Goal: Task Accomplishment & Management: Use online tool/utility

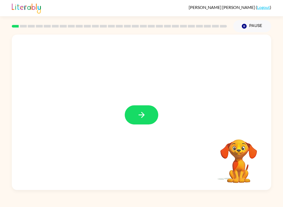
click at [141, 115] on icon "button" at bounding box center [141, 114] width 9 height 9
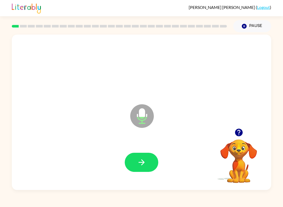
click at [146, 162] on icon "button" at bounding box center [141, 162] width 9 height 9
click at [140, 165] on icon "button" at bounding box center [141, 162] width 9 height 9
click at [139, 164] on icon "button" at bounding box center [141, 162] width 9 height 9
click at [139, 166] on icon "button" at bounding box center [141, 162] width 9 height 9
click at [137, 165] on icon "button" at bounding box center [141, 162] width 9 height 9
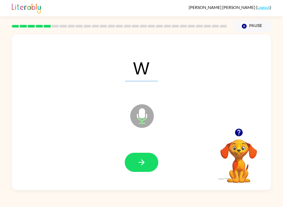
click at [146, 165] on icon "button" at bounding box center [141, 162] width 9 height 9
click at [145, 166] on icon "button" at bounding box center [141, 162] width 9 height 9
click at [146, 164] on icon "button" at bounding box center [141, 162] width 9 height 9
click at [145, 166] on icon "button" at bounding box center [141, 162] width 9 height 9
click at [142, 169] on button "button" at bounding box center [142, 162] width 34 height 19
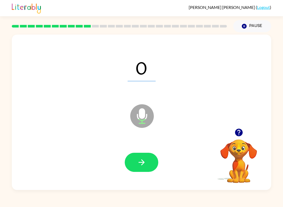
click at [144, 164] on icon "button" at bounding box center [141, 162] width 9 height 9
click at [143, 161] on icon "button" at bounding box center [141, 162] width 9 height 9
click at [143, 166] on icon "button" at bounding box center [141, 162] width 9 height 9
click at [144, 165] on icon "button" at bounding box center [141, 162] width 9 height 9
click at [143, 162] on icon "button" at bounding box center [141, 162] width 6 height 6
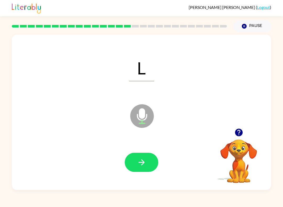
click at [140, 161] on icon "button" at bounding box center [141, 162] width 9 height 9
click at [146, 157] on button "button" at bounding box center [142, 162] width 34 height 19
click at [146, 163] on button "button" at bounding box center [142, 162] width 34 height 19
click at [150, 160] on button "button" at bounding box center [142, 162] width 34 height 19
click at [143, 159] on icon "button" at bounding box center [141, 162] width 9 height 9
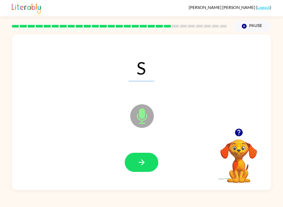
click at [146, 158] on button "button" at bounding box center [142, 162] width 34 height 19
click at [145, 161] on icon "button" at bounding box center [141, 162] width 9 height 9
click at [143, 164] on icon "button" at bounding box center [141, 162] width 6 height 6
click at [141, 159] on icon "button" at bounding box center [141, 162] width 9 height 9
click at [144, 160] on icon "button" at bounding box center [141, 162] width 9 height 9
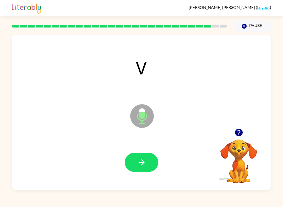
click at [144, 159] on icon "button" at bounding box center [141, 162] width 9 height 9
click at [146, 160] on icon "button" at bounding box center [141, 162] width 9 height 9
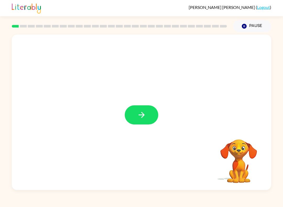
click at [140, 117] on icon "button" at bounding box center [141, 114] width 9 height 9
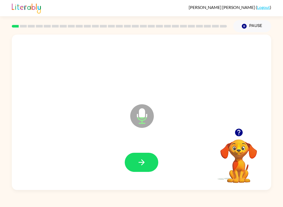
click at [135, 160] on button "button" at bounding box center [142, 162] width 34 height 19
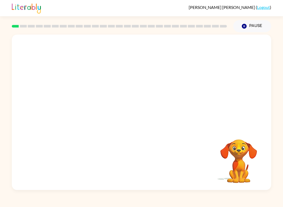
click at [129, 171] on div "Your browser must support playing .mp4 files to use Literably. Please try using…" at bounding box center [141, 112] width 259 height 155
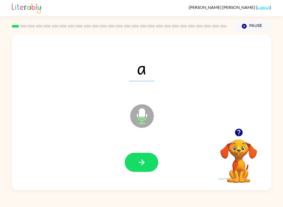
click at [134, 161] on button "button" at bounding box center [142, 162] width 34 height 19
click at [137, 159] on icon "button" at bounding box center [141, 162] width 9 height 9
click at [141, 162] on icon "button" at bounding box center [141, 162] width 9 height 9
click at [141, 161] on icon "button" at bounding box center [141, 162] width 9 height 9
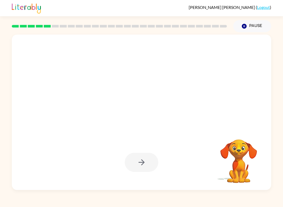
click at [127, 166] on div at bounding box center [142, 162] width 34 height 19
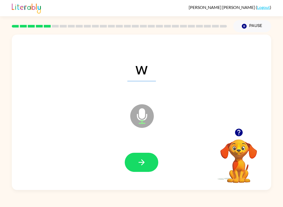
click at [136, 162] on button "button" at bounding box center [142, 162] width 34 height 19
click at [138, 162] on icon "button" at bounding box center [141, 162] width 9 height 9
click at [247, 23] on button "Pause Pause" at bounding box center [252, 26] width 38 height 12
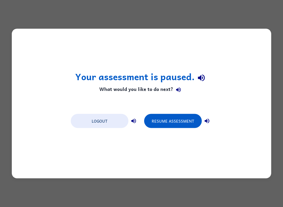
click at [101, 123] on button "Logout" at bounding box center [100, 121] width 58 height 14
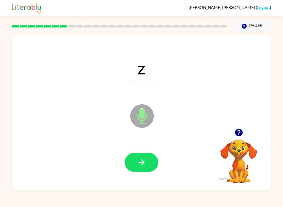
click at [139, 165] on icon "button" at bounding box center [141, 162] width 9 height 9
click at [144, 160] on icon "button" at bounding box center [141, 162] width 9 height 9
click at [141, 161] on icon "button" at bounding box center [141, 162] width 9 height 9
click at [142, 160] on icon "button" at bounding box center [141, 162] width 9 height 9
click at [140, 158] on icon "button" at bounding box center [141, 162] width 9 height 9
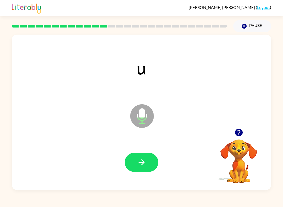
click at [140, 159] on icon "button" at bounding box center [141, 162] width 9 height 9
click at [139, 163] on icon "button" at bounding box center [141, 162] width 6 height 6
click at [143, 155] on button "button" at bounding box center [142, 162] width 34 height 19
click at [144, 158] on icon "button" at bounding box center [141, 162] width 9 height 9
click at [143, 157] on button "button" at bounding box center [142, 162] width 34 height 19
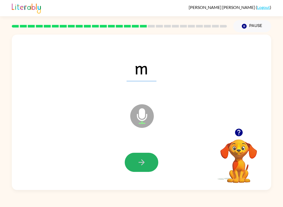
click at [139, 162] on icon "button" at bounding box center [141, 162] width 6 height 6
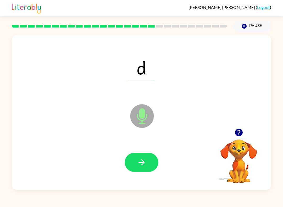
click at [139, 166] on icon "button" at bounding box center [141, 162] width 9 height 9
click at [140, 158] on icon "button" at bounding box center [141, 162] width 9 height 9
click at [138, 162] on icon "button" at bounding box center [141, 162] width 9 height 9
click at [139, 162] on icon "button" at bounding box center [141, 162] width 6 height 6
click at [138, 159] on icon "button" at bounding box center [141, 162] width 9 height 9
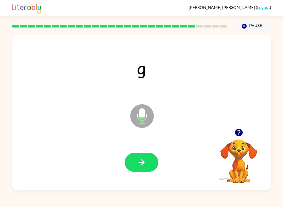
click at [138, 159] on icon "button" at bounding box center [141, 162] width 9 height 9
click at [140, 162] on icon "button" at bounding box center [141, 162] width 9 height 9
click at [140, 163] on icon "button" at bounding box center [141, 162] width 9 height 9
click at [147, 165] on button "button" at bounding box center [142, 162] width 34 height 19
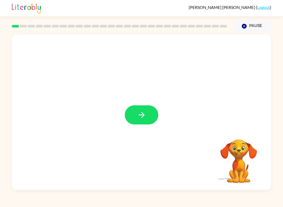
click at [141, 112] on icon "button" at bounding box center [141, 114] width 9 height 9
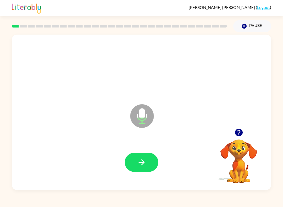
click at [134, 164] on button "button" at bounding box center [142, 162] width 34 height 19
click at [142, 157] on button "button" at bounding box center [142, 162] width 34 height 19
click at [142, 159] on icon "button" at bounding box center [141, 162] width 9 height 9
click at [143, 159] on icon "button" at bounding box center [141, 162] width 9 height 9
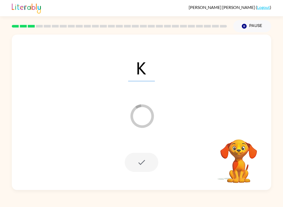
click at [257, 24] on button "Pause Pause" at bounding box center [252, 26] width 38 height 12
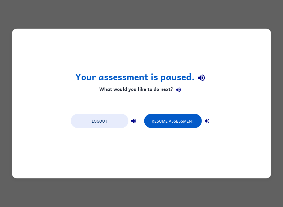
click at [156, 126] on button "Resume Assessment" at bounding box center [173, 121] width 58 height 14
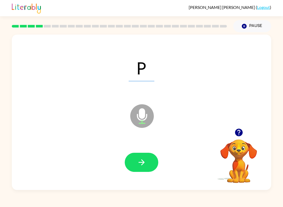
click at [141, 160] on icon "button" at bounding box center [141, 162] width 9 height 9
click at [143, 157] on button "button" at bounding box center [142, 162] width 34 height 19
click at [141, 161] on icon "button" at bounding box center [141, 162] width 9 height 9
click at [140, 159] on icon "button" at bounding box center [141, 162] width 9 height 9
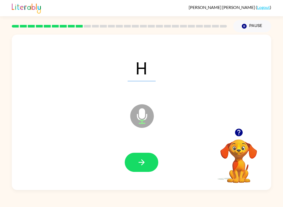
click at [138, 163] on icon "button" at bounding box center [141, 162] width 9 height 9
click at [138, 162] on icon "button" at bounding box center [141, 162] width 9 height 9
click at [139, 160] on icon "button" at bounding box center [141, 162] width 9 height 9
click at [139, 163] on icon "button" at bounding box center [141, 162] width 9 height 9
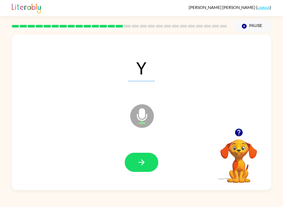
click at [137, 161] on icon "button" at bounding box center [141, 162] width 9 height 9
click at [138, 164] on icon "button" at bounding box center [141, 162] width 9 height 9
click at [137, 164] on icon "button" at bounding box center [141, 162] width 9 height 9
click at [137, 161] on icon "button" at bounding box center [141, 162] width 9 height 9
click at [140, 162] on icon "button" at bounding box center [141, 162] width 9 height 9
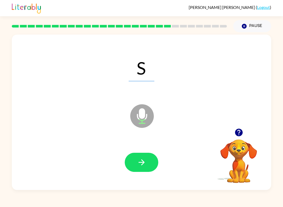
click at [141, 162] on icon "button" at bounding box center [141, 162] width 9 height 9
click at [141, 162] on icon "button" at bounding box center [141, 162] width 6 height 6
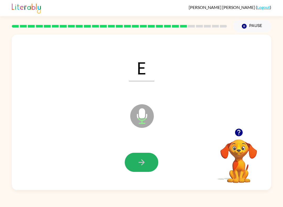
click at [138, 160] on icon "button" at bounding box center [141, 162] width 9 height 9
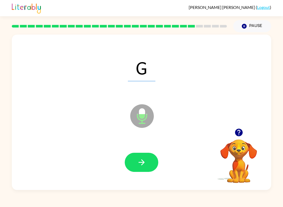
click at [137, 161] on button "button" at bounding box center [142, 162] width 34 height 19
click at [139, 158] on icon "button" at bounding box center [141, 162] width 9 height 9
click at [139, 161] on icon "button" at bounding box center [141, 162] width 9 height 9
click at [137, 160] on icon "button" at bounding box center [141, 162] width 9 height 9
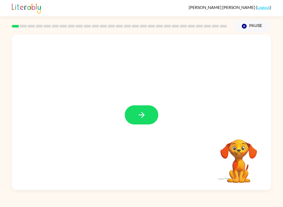
click at [144, 114] on icon "button" at bounding box center [141, 114] width 9 height 9
click at [97, 181] on div at bounding box center [141, 162] width 249 height 45
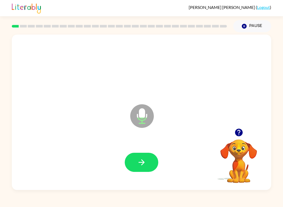
click at [134, 159] on button "button" at bounding box center [142, 162] width 34 height 19
click at [143, 162] on icon "button" at bounding box center [141, 162] width 9 height 9
click at [140, 164] on icon "button" at bounding box center [141, 162] width 9 height 9
click at [141, 161] on icon "button" at bounding box center [141, 162] width 9 height 9
click at [140, 165] on icon "button" at bounding box center [141, 162] width 9 height 9
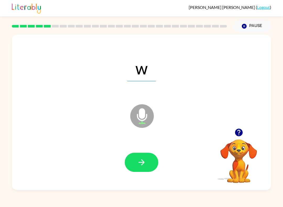
click at [141, 163] on icon "button" at bounding box center [141, 162] width 6 height 6
click at [142, 161] on icon "button" at bounding box center [141, 162] width 6 height 6
click at [140, 164] on icon "button" at bounding box center [141, 162] width 9 height 9
click at [137, 162] on icon "button" at bounding box center [141, 162] width 9 height 9
click at [148, 158] on button "button" at bounding box center [142, 162] width 34 height 19
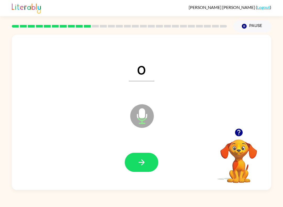
click at [137, 166] on button "button" at bounding box center [142, 162] width 34 height 19
click at [138, 161] on icon "button" at bounding box center [141, 162] width 9 height 9
click at [135, 161] on button "button" at bounding box center [142, 162] width 34 height 19
click at [132, 165] on button "button" at bounding box center [142, 162] width 34 height 19
click at [140, 165] on icon "button" at bounding box center [141, 162] width 9 height 9
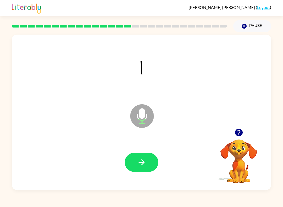
click at [139, 166] on icon "button" at bounding box center [141, 162] width 9 height 9
click at [139, 160] on icon "button" at bounding box center [141, 162] width 9 height 9
click at [134, 176] on div at bounding box center [141, 162] width 249 height 45
click at [136, 170] on button "button" at bounding box center [142, 162] width 34 height 19
click at [138, 164] on icon "button" at bounding box center [141, 162] width 9 height 9
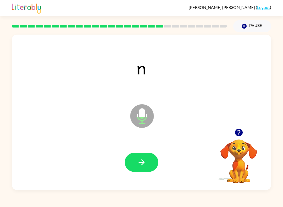
click at [114, 199] on div "Rebeca Brunell-Garza ( Logout ) Pause Pause n Microphone The Microphone is here…" at bounding box center [141, 103] width 283 height 207
click at [134, 168] on button "button" at bounding box center [142, 162] width 34 height 19
click at [134, 169] on button "button" at bounding box center [142, 162] width 34 height 19
click at [136, 161] on button "button" at bounding box center [142, 162] width 34 height 19
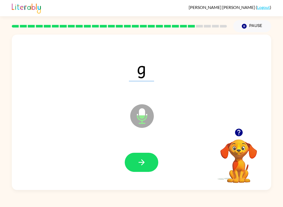
click at [137, 163] on icon "button" at bounding box center [141, 162] width 9 height 9
click at [136, 162] on button "button" at bounding box center [142, 162] width 34 height 19
click at [137, 162] on icon "button" at bounding box center [141, 162] width 9 height 9
click at [141, 162] on icon "button" at bounding box center [141, 162] width 9 height 9
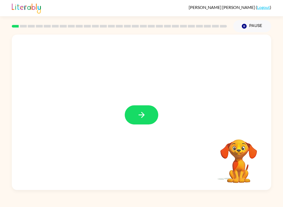
click at [150, 110] on button "button" at bounding box center [142, 114] width 34 height 19
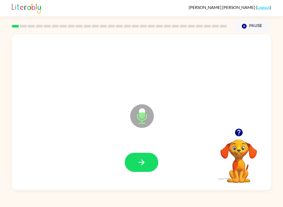
click at [139, 157] on button "button" at bounding box center [142, 162] width 34 height 19
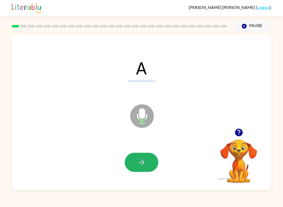
click at [145, 160] on icon "button" at bounding box center [141, 162] width 9 height 9
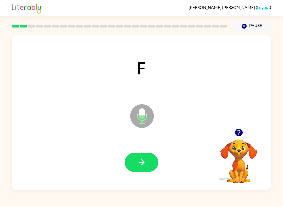
click at [144, 160] on icon "button" at bounding box center [141, 162] width 9 height 9
click at [143, 164] on icon "button" at bounding box center [141, 162] width 6 height 6
click at [143, 164] on icon "button" at bounding box center [141, 162] width 9 height 9
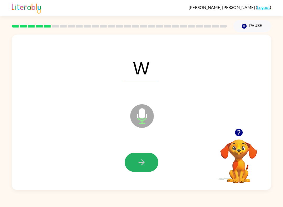
click at [142, 163] on icon "button" at bounding box center [141, 162] width 9 height 9
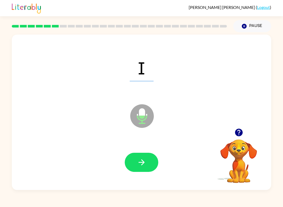
click at [141, 161] on icon "button" at bounding box center [141, 162] width 9 height 9
click at [140, 162] on icon "button" at bounding box center [141, 162] width 9 height 9
click at [141, 164] on icon "button" at bounding box center [141, 162] width 9 height 9
click at [140, 165] on icon "button" at bounding box center [141, 162] width 9 height 9
click at [140, 161] on icon "button" at bounding box center [141, 162] width 9 height 9
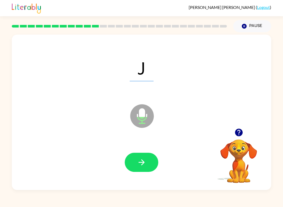
click at [141, 159] on icon "button" at bounding box center [141, 162] width 9 height 9
click at [141, 161] on icon "button" at bounding box center [141, 162] width 9 height 9
click at [142, 159] on icon "button" at bounding box center [141, 162] width 9 height 9
click at [143, 160] on icon "button" at bounding box center [141, 162] width 9 height 9
click at [143, 159] on icon "button" at bounding box center [141, 162] width 9 height 9
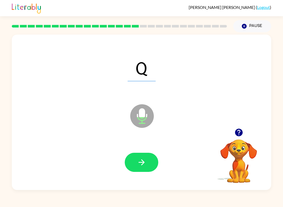
click at [143, 158] on button "button" at bounding box center [142, 162] width 34 height 19
click at [141, 164] on icon "button" at bounding box center [141, 162] width 9 height 9
click at [140, 162] on icon "button" at bounding box center [141, 162] width 6 height 6
click at [141, 161] on icon "button" at bounding box center [141, 162] width 9 height 9
click at [140, 160] on icon "button" at bounding box center [141, 162] width 9 height 9
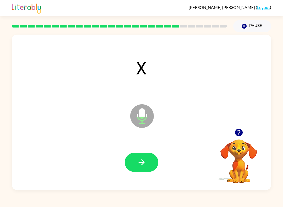
click at [142, 164] on icon "button" at bounding box center [141, 162] width 6 height 6
click at [141, 162] on icon "button" at bounding box center [141, 162] width 6 height 6
click at [137, 163] on icon "button" at bounding box center [141, 162] width 9 height 9
click at [137, 166] on icon "button" at bounding box center [141, 162] width 9 height 9
click at [139, 168] on button "button" at bounding box center [142, 162] width 34 height 19
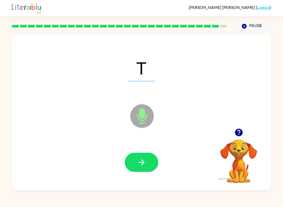
click at [144, 161] on icon "button" at bounding box center [141, 162] width 9 height 9
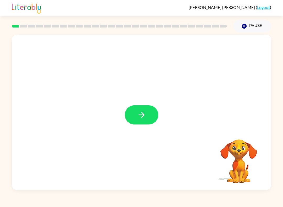
click at [144, 116] on icon "button" at bounding box center [141, 114] width 9 height 9
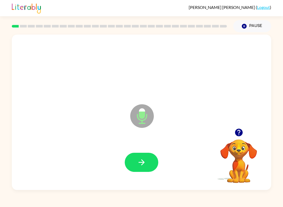
click at [143, 162] on icon "button" at bounding box center [141, 162] width 9 height 9
click at [145, 160] on icon "button" at bounding box center [141, 162] width 9 height 9
click at [143, 160] on icon "button" at bounding box center [141, 162] width 9 height 9
click at [145, 159] on icon "button" at bounding box center [141, 162] width 9 height 9
click at [145, 161] on icon "button" at bounding box center [141, 162] width 9 height 9
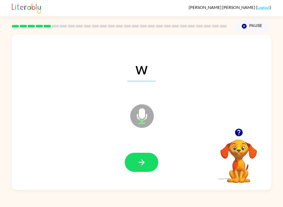
click at [144, 161] on icon "button" at bounding box center [141, 162] width 9 height 9
click at [145, 162] on icon "button" at bounding box center [141, 162] width 9 height 9
click at [142, 164] on icon "button" at bounding box center [141, 162] width 9 height 9
click at [144, 161] on icon "button" at bounding box center [141, 162] width 9 height 9
click at [142, 163] on icon "button" at bounding box center [141, 162] width 9 height 9
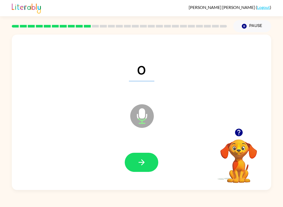
click at [143, 161] on icon "button" at bounding box center [141, 162] width 6 height 6
click at [142, 162] on icon "button" at bounding box center [141, 162] width 6 height 6
click at [144, 161] on icon "button" at bounding box center [141, 162] width 9 height 9
click at [140, 163] on icon "button" at bounding box center [141, 162] width 9 height 9
click at [142, 165] on icon "button" at bounding box center [141, 162] width 9 height 9
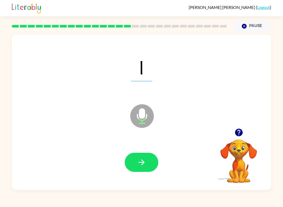
click at [142, 163] on icon "button" at bounding box center [141, 162] width 9 height 9
click at [141, 163] on icon "button" at bounding box center [141, 162] width 6 height 6
click at [144, 157] on button "button" at bounding box center [142, 162] width 34 height 19
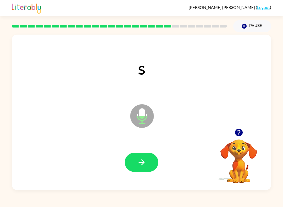
click at [142, 162] on icon "button" at bounding box center [141, 162] width 9 height 9
click at [145, 166] on icon "button" at bounding box center [141, 162] width 9 height 9
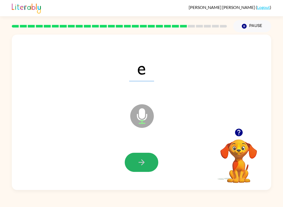
click at [144, 171] on button "button" at bounding box center [142, 162] width 34 height 19
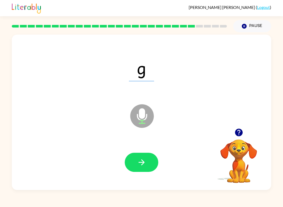
click at [146, 160] on button "button" at bounding box center [142, 162] width 34 height 19
click at [148, 169] on button "button" at bounding box center [142, 162] width 34 height 19
click at [157, 149] on div at bounding box center [141, 162] width 249 height 45
click at [137, 164] on button "button" at bounding box center [142, 162] width 34 height 19
click at [146, 172] on button "button" at bounding box center [142, 162] width 34 height 19
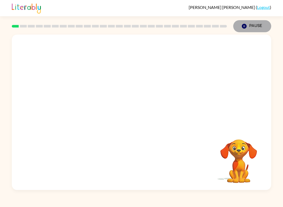
click at [248, 21] on button "Pause Pause" at bounding box center [252, 26] width 38 height 12
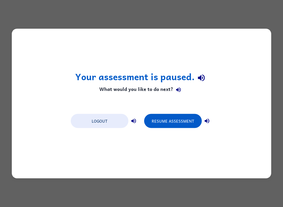
click at [282, 6] on div "Your assessment is paused. What would you like to do next? Logout Resume Assess…" at bounding box center [141, 103] width 283 height 207
click at [177, 118] on button "Resume Assessment" at bounding box center [173, 121] width 58 height 14
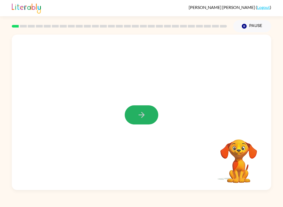
click at [153, 112] on button "button" at bounding box center [142, 114] width 34 height 19
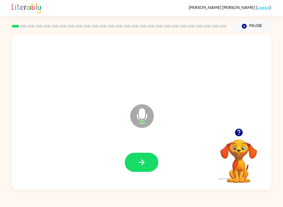
click at [142, 161] on icon "button" at bounding box center [141, 162] width 9 height 9
click at [144, 159] on icon "button" at bounding box center [141, 162] width 9 height 9
click at [141, 159] on icon "button" at bounding box center [141, 162] width 9 height 9
click at [142, 160] on icon "button" at bounding box center [141, 162] width 6 height 6
click at [142, 161] on icon "button" at bounding box center [141, 162] width 9 height 9
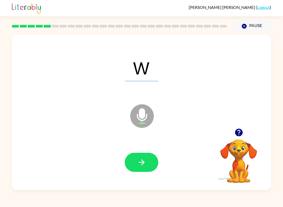
click at [141, 160] on icon "button" at bounding box center [141, 162] width 9 height 9
click at [141, 161] on icon "button" at bounding box center [141, 162] width 9 height 9
click at [140, 162] on icon "button" at bounding box center [141, 162] width 9 height 9
click at [140, 161] on icon "button" at bounding box center [141, 162] width 9 height 9
click at [140, 159] on icon "button" at bounding box center [141, 162] width 9 height 9
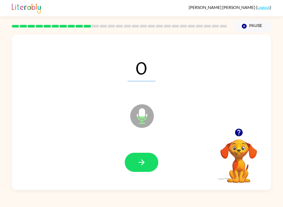
click at [141, 163] on icon "button" at bounding box center [141, 162] width 6 height 6
click at [142, 160] on icon "button" at bounding box center [141, 162] width 6 height 6
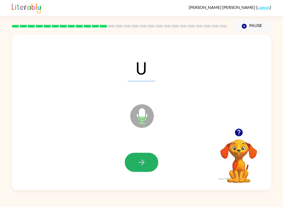
click at [139, 161] on icon "button" at bounding box center [141, 162] width 9 height 9
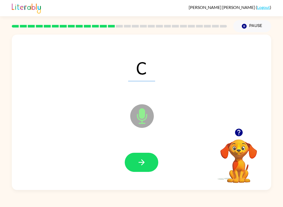
click at [142, 162] on icon "button" at bounding box center [141, 162] width 9 height 9
click at [141, 161] on icon "button" at bounding box center [141, 162] width 9 height 9
click at [140, 162] on icon "button" at bounding box center [141, 162] width 9 height 9
click at [136, 164] on button "button" at bounding box center [142, 162] width 34 height 19
click at [140, 161] on icon "button" at bounding box center [141, 162] width 9 height 9
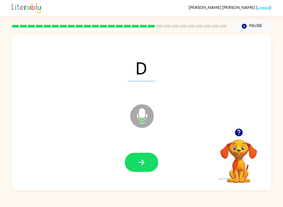
click at [139, 160] on icon "button" at bounding box center [141, 162] width 9 height 9
click at [141, 160] on icon "button" at bounding box center [141, 162] width 9 height 9
click at [139, 161] on icon "button" at bounding box center [141, 162] width 9 height 9
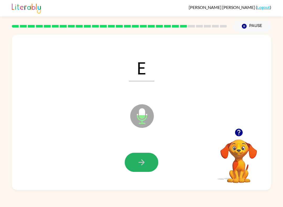
click at [140, 160] on icon "button" at bounding box center [141, 162] width 9 height 9
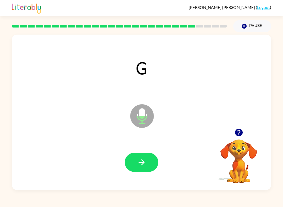
click at [141, 161] on icon "button" at bounding box center [141, 162] width 9 height 9
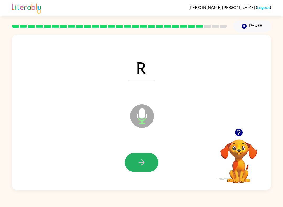
click at [143, 160] on icon "button" at bounding box center [141, 162] width 9 height 9
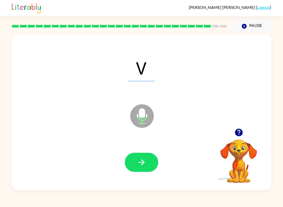
click at [142, 162] on icon "button" at bounding box center [141, 162] width 6 height 6
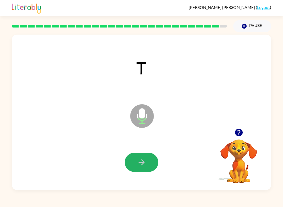
click at [141, 162] on icon "button" at bounding box center [141, 162] width 6 height 6
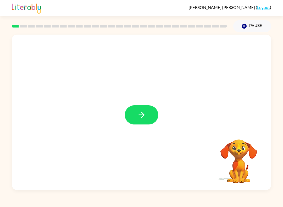
click at [142, 115] on icon "button" at bounding box center [141, 114] width 9 height 9
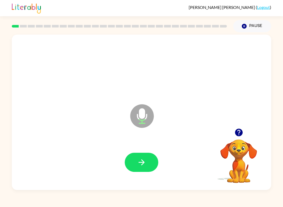
click at [141, 165] on icon "button" at bounding box center [141, 162] width 9 height 9
click at [140, 160] on icon "button" at bounding box center [141, 162] width 9 height 9
click at [140, 161] on icon "button" at bounding box center [141, 162] width 9 height 9
click at [141, 160] on icon "button" at bounding box center [141, 162] width 9 height 9
click at [141, 161] on icon "button" at bounding box center [141, 162] width 9 height 9
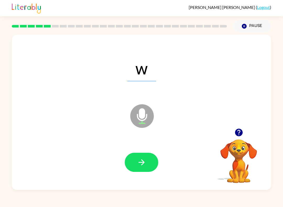
click at [138, 162] on icon "button" at bounding box center [141, 162] width 9 height 9
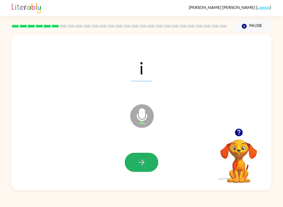
click at [141, 161] on icon "button" at bounding box center [141, 162] width 9 height 9
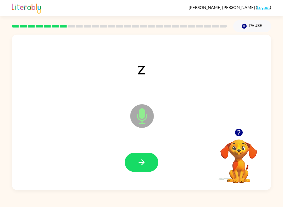
click at [140, 161] on icon "button" at bounding box center [141, 162] width 9 height 9
click at [141, 162] on icon "button" at bounding box center [141, 162] width 6 height 6
click at [142, 161] on icon "button" at bounding box center [141, 162] width 9 height 9
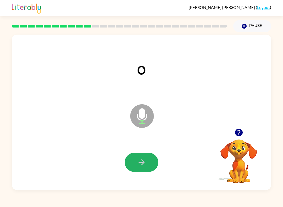
click at [139, 163] on icon "button" at bounding box center [141, 162] width 9 height 9
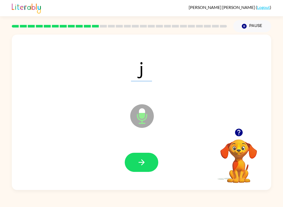
click at [139, 162] on icon "button" at bounding box center [141, 162] width 9 height 9
click at [142, 162] on icon "button" at bounding box center [141, 162] width 9 height 9
click at [141, 161] on icon "button" at bounding box center [141, 162] width 9 height 9
click at [143, 161] on icon "button" at bounding box center [141, 162] width 6 height 6
click at [253, 29] on button "Pause Pause" at bounding box center [252, 26] width 38 height 12
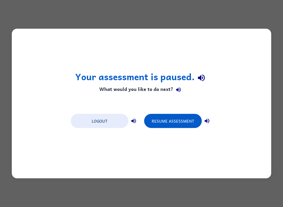
click at [184, 119] on button "Resume Assessment" at bounding box center [173, 121] width 58 height 14
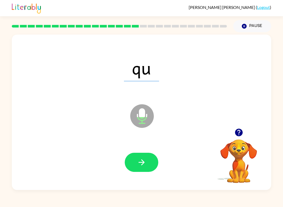
click at [263, 36] on div "qu Microphone The Microphone is here when it is your turn to talk" at bounding box center [141, 112] width 259 height 155
click at [249, 27] on button "Pause Pause" at bounding box center [252, 26] width 38 height 12
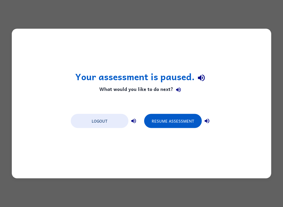
click at [168, 121] on button "Resume Assessment" at bounding box center [173, 121] width 58 height 14
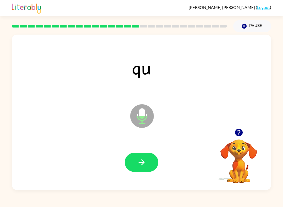
click at [247, 23] on button "Pause Pause" at bounding box center [252, 26] width 38 height 12
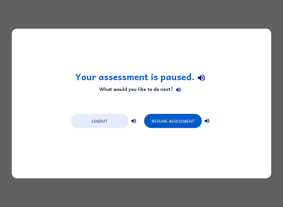
click at [156, 125] on button "Resume Assessment" at bounding box center [173, 121] width 58 height 14
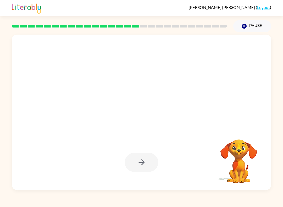
click at [241, 27] on button "Pause Pause" at bounding box center [252, 26] width 38 height 12
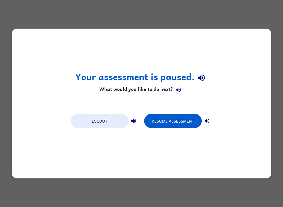
click at [100, 119] on button "Logout" at bounding box center [100, 121] width 58 height 14
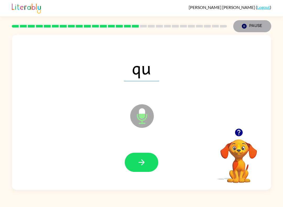
click at [249, 28] on button "Pause Pause" at bounding box center [252, 26] width 38 height 12
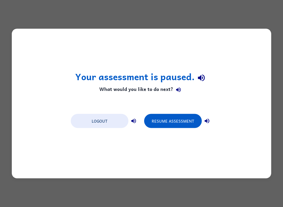
click at [183, 120] on button "Resume Assessment" at bounding box center [173, 121] width 58 height 14
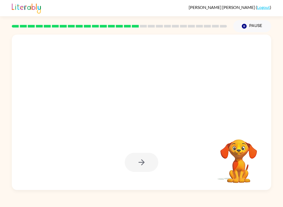
click at [252, 29] on button "Pause Pause" at bounding box center [252, 26] width 38 height 12
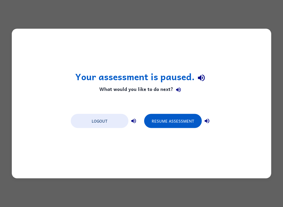
click at [171, 121] on button "Resume Assessment" at bounding box center [173, 121] width 58 height 14
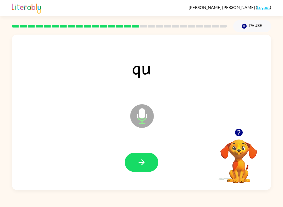
click at [255, 28] on button "Pause Pause" at bounding box center [252, 26] width 38 height 12
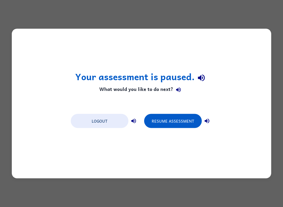
click at [174, 118] on button "Resume Assessment" at bounding box center [173, 121] width 58 height 14
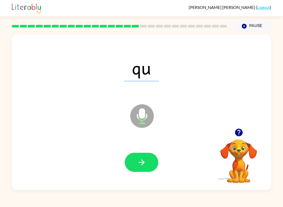
click at [150, 161] on button "button" at bounding box center [142, 162] width 34 height 19
click at [151, 162] on button "button" at bounding box center [142, 162] width 34 height 19
click at [149, 165] on button "button" at bounding box center [142, 162] width 34 height 19
click at [148, 164] on button "button" at bounding box center [142, 162] width 34 height 19
click at [148, 167] on button "button" at bounding box center [142, 162] width 34 height 19
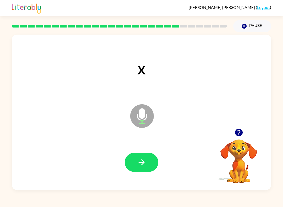
click at [146, 165] on icon "button" at bounding box center [141, 162] width 9 height 9
click at [149, 160] on button "button" at bounding box center [142, 162] width 34 height 19
click at [148, 164] on button "button" at bounding box center [142, 162] width 34 height 19
click at [157, 161] on button "button" at bounding box center [142, 162] width 34 height 19
click at [152, 162] on button "button" at bounding box center [142, 162] width 34 height 19
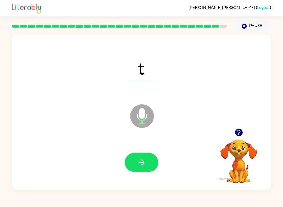
click at [146, 160] on icon "button" at bounding box center [141, 162] width 9 height 9
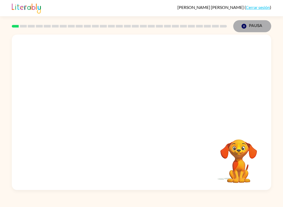
click at [252, 24] on button "Pausa Pausa" at bounding box center [252, 26] width 38 height 12
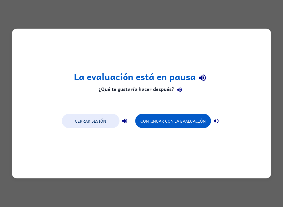
click at [165, 124] on button "Continuar con la evaluación" at bounding box center [173, 121] width 76 height 14
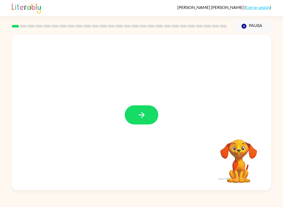
click at [143, 116] on icon "button" at bounding box center [141, 115] width 6 height 6
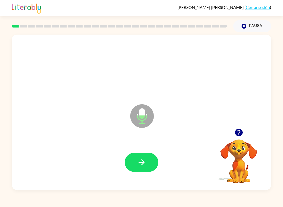
click at [149, 158] on button "button" at bounding box center [142, 162] width 34 height 19
click at [145, 163] on icon "button" at bounding box center [141, 162] width 9 height 9
click at [146, 166] on icon "button" at bounding box center [141, 162] width 9 height 9
click at [144, 166] on icon "button" at bounding box center [141, 162] width 9 height 9
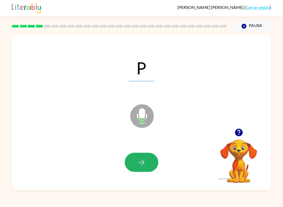
click at [146, 166] on icon "button" at bounding box center [141, 162] width 9 height 9
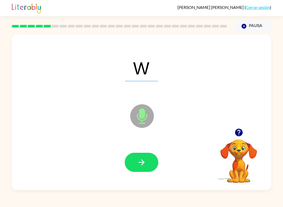
click at [147, 165] on button "button" at bounding box center [142, 162] width 34 height 19
click at [146, 165] on button "button" at bounding box center [142, 162] width 34 height 19
click at [147, 165] on button "button" at bounding box center [142, 162] width 34 height 19
click at [145, 165] on icon "button" at bounding box center [141, 162] width 9 height 9
click at [144, 165] on icon "button" at bounding box center [141, 162] width 9 height 9
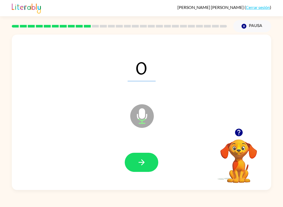
click at [145, 165] on icon "button" at bounding box center [141, 162] width 9 height 9
click at [146, 164] on icon "button" at bounding box center [141, 162] width 9 height 9
click at [146, 163] on button "button" at bounding box center [142, 162] width 34 height 19
click at [145, 165] on icon "button" at bounding box center [141, 162] width 9 height 9
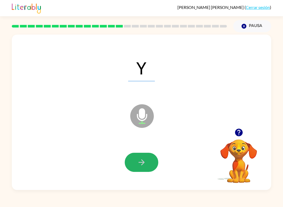
click at [145, 164] on icon "button" at bounding box center [141, 162] width 9 height 9
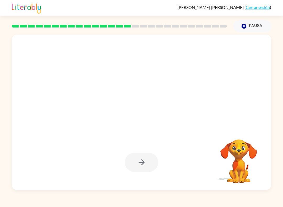
click at [253, 26] on button "Pausa Pausa" at bounding box center [252, 26] width 38 height 12
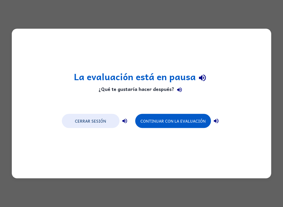
click at [192, 120] on button "Continuar con la evaluación" at bounding box center [173, 121] width 76 height 14
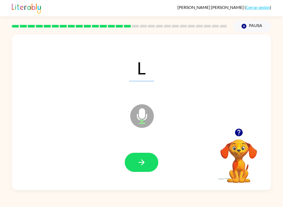
click at [151, 164] on button "button" at bounding box center [142, 162] width 34 height 19
click at [146, 162] on icon "button" at bounding box center [141, 162] width 9 height 9
click at [150, 164] on button "button" at bounding box center [142, 162] width 34 height 19
click at [140, 164] on icon "button" at bounding box center [141, 162] width 9 height 9
click at [144, 161] on icon "button" at bounding box center [141, 162] width 9 height 9
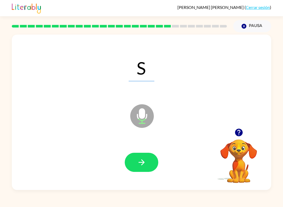
click at [143, 162] on icon "button" at bounding box center [141, 162] width 6 height 6
click at [149, 162] on button "button" at bounding box center [142, 162] width 34 height 19
click at [149, 161] on button "button" at bounding box center [142, 162] width 34 height 19
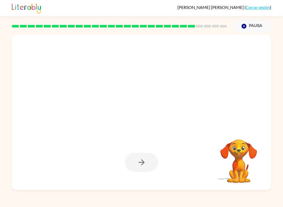
click at [258, 25] on button "Pausa Pausa" at bounding box center [252, 26] width 38 height 12
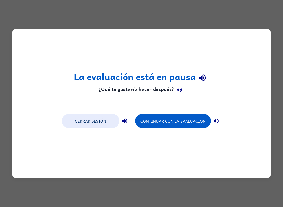
click at [192, 119] on button "Continuar con la evaluación" at bounding box center [173, 121] width 76 height 14
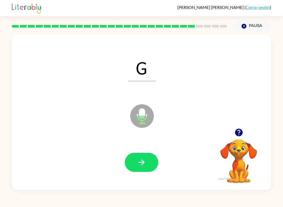
click at [141, 163] on icon "button" at bounding box center [141, 162] width 6 height 6
click at [147, 160] on button "button" at bounding box center [142, 162] width 34 height 19
click at [140, 160] on icon "button" at bounding box center [141, 162] width 9 height 9
click at [145, 156] on button "button" at bounding box center [142, 162] width 34 height 19
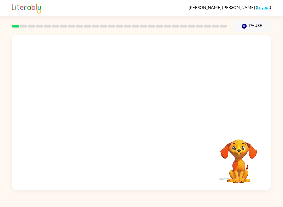
click at [255, 25] on button "Pause Pause" at bounding box center [252, 26] width 38 height 12
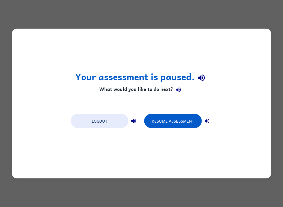
click at [175, 121] on button "Resume Assessment" at bounding box center [173, 121] width 58 height 14
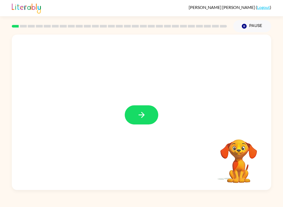
click at [137, 111] on icon "button" at bounding box center [141, 114] width 9 height 9
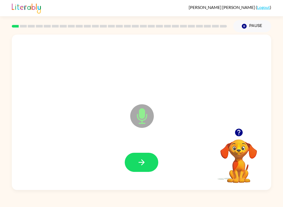
click at [144, 161] on icon "button" at bounding box center [141, 162] width 9 height 9
click at [148, 166] on button "button" at bounding box center [142, 162] width 34 height 19
click at [255, 26] on button "Pause Pause" at bounding box center [252, 26] width 38 height 12
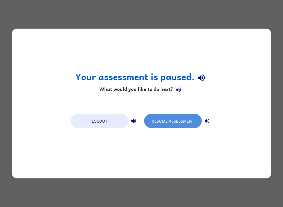
click at [186, 122] on button "Resume Assessment" at bounding box center [173, 121] width 58 height 14
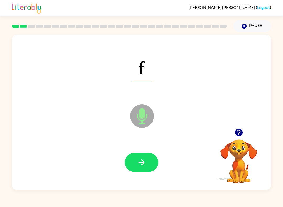
click at [151, 164] on button "button" at bounding box center [142, 162] width 34 height 19
click at [150, 163] on button "button" at bounding box center [142, 162] width 34 height 19
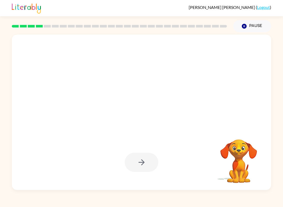
click at [258, 26] on button "Pause Pause" at bounding box center [252, 26] width 38 height 12
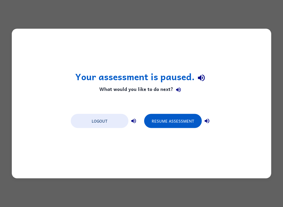
click at [172, 121] on button "Resume Assessment" at bounding box center [173, 121] width 58 height 14
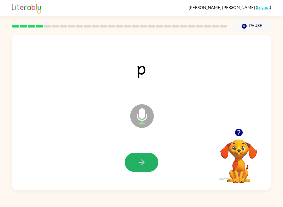
click at [150, 159] on button "button" at bounding box center [142, 162] width 34 height 19
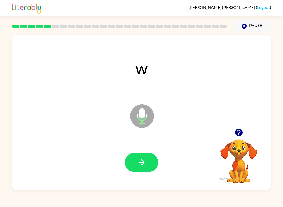
click at [144, 162] on icon "button" at bounding box center [141, 162] width 9 height 9
click at [153, 162] on button "button" at bounding box center [142, 162] width 34 height 19
click at [143, 161] on icon "button" at bounding box center [141, 162] width 6 height 6
click at [142, 164] on icon "button" at bounding box center [141, 162] width 6 height 6
click at [132, 169] on button "button" at bounding box center [142, 162] width 34 height 19
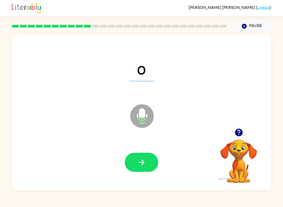
click at [144, 163] on icon "button" at bounding box center [141, 162] width 9 height 9
click at [128, 170] on button "button" at bounding box center [142, 162] width 34 height 19
click at [143, 159] on icon "button" at bounding box center [141, 162] width 9 height 9
click at [147, 164] on button "button" at bounding box center [142, 162] width 34 height 19
click at [150, 162] on button "button" at bounding box center [142, 162] width 34 height 19
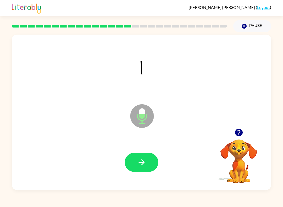
click at [142, 160] on icon "button" at bounding box center [141, 162] width 6 height 6
click at [147, 161] on button "button" at bounding box center [142, 162] width 34 height 19
click at [144, 159] on icon "button" at bounding box center [141, 162] width 9 height 9
click at [150, 157] on button "button" at bounding box center [142, 162] width 34 height 19
click at [146, 162] on button "button" at bounding box center [142, 162] width 34 height 19
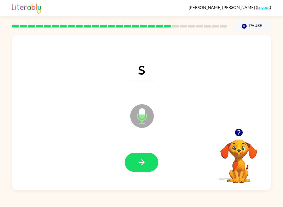
click at [150, 157] on button "button" at bounding box center [142, 162] width 34 height 19
click at [143, 161] on icon "button" at bounding box center [141, 162] width 6 height 6
click at [146, 164] on icon "button" at bounding box center [141, 162] width 9 height 9
click at [147, 161] on button "button" at bounding box center [142, 162] width 34 height 19
click at [148, 163] on button "button" at bounding box center [142, 162] width 34 height 19
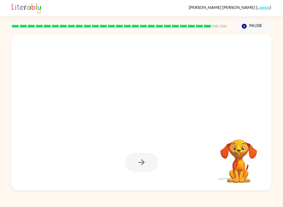
click at [256, 29] on button "Pause Pause" at bounding box center [252, 26] width 38 height 12
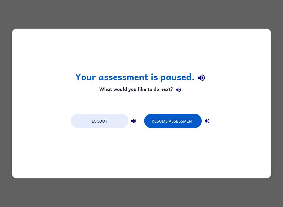
click at [174, 120] on button "Resume Assessment" at bounding box center [173, 121] width 58 height 14
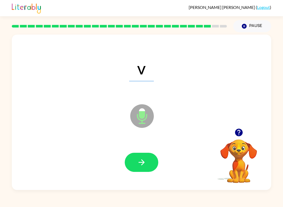
click at [153, 162] on button "button" at bounding box center [142, 162] width 34 height 19
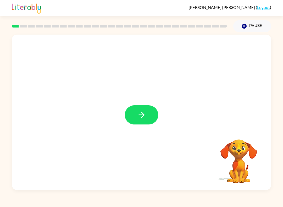
click at [145, 112] on icon "button" at bounding box center [141, 114] width 9 height 9
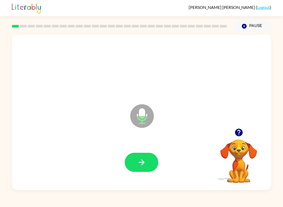
click at [140, 161] on icon "button" at bounding box center [141, 162] width 9 height 9
click at [151, 160] on button "button" at bounding box center [142, 162] width 34 height 19
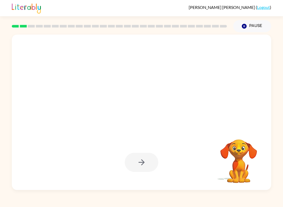
click at [259, 29] on button "Pause Pause" at bounding box center [252, 26] width 38 height 12
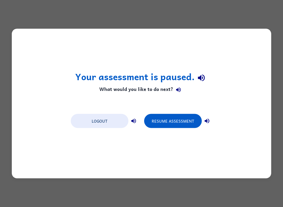
click at [172, 121] on button "Resume Assessment" at bounding box center [173, 121] width 58 height 14
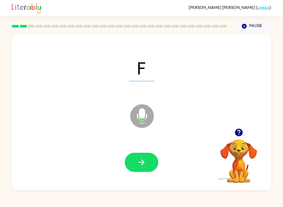
click at [148, 159] on button "button" at bounding box center [142, 162] width 34 height 19
click at [151, 158] on button "button" at bounding box center [142, 162] width 34 height 19
click at [145, 156] on button "button" at bounding box center [142, 162] width 34 height 19
click at [140, 164] on icon "button" at bounding box center [141, 162] width 9 height 9
click at [144, 159] on icon "button" at bounding box center [141, 162] width 9 height 9
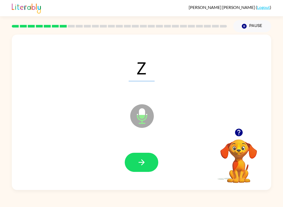
click at [144, 165] on icon "button" at bounding box center [141, 162] width 9 height 9
click at [259, 21] on button "Pause Pause" at bounding box center [252, 26] width 38 height 12
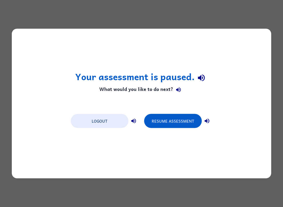
click at [178, 120] on button "Resume Assessment" at bounding box center [173, 121] width 58 height 14
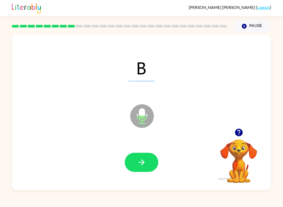
click at [151, 166] on button "button" at bounding box center [142, 162] width 34 height 19
click at [150, 161] on button "button" at bounding box center [142, 162] width 34 height 19
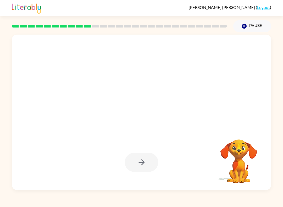
click at [260, 26] on button "Pause Pause" at bounding box center [252, 26] width 38 height 12
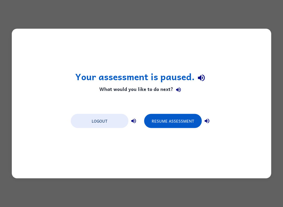
click at [183, 117] on button "Resume Assessment" at bounding box center [173, 121] width 58 height 14
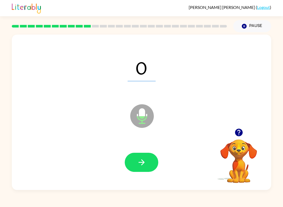
click at [151, 162] on button "button" at bounding box center [142, 162] width 34 height 19
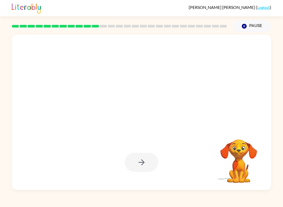
click at [253, 26] on button "Pause Pause" at bounding box center [252, 26] width 38 height 12
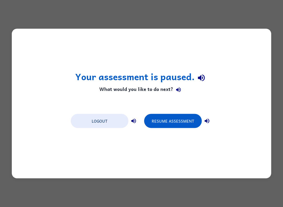
click at [166, 122] on button "Resume Assessment" at bounding box center [173, 121] width 58 height 14
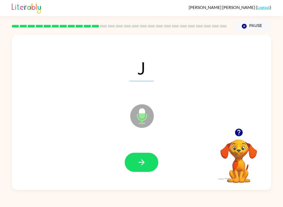
click at [147, 161] on button "button" at bounding box center [142, 162] width 34 height 19
click at [140, 168] on button "button" at bounding box center [142, 162] width 34 height 19
click at [138, 167] on button "button" at bounding box center [142, 162] width 34 height 19
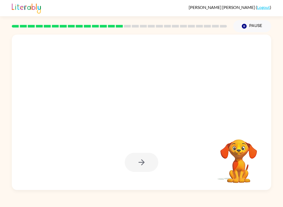
click at [261, 27] on button "Pause Pause" at bounding box center [252, 26] width 38 height 12
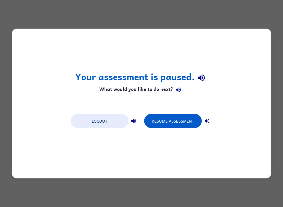
click at [172, 120] on button "Resume Assessment" at bounding box center [173, 121] width 58 height 14
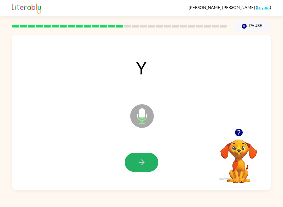
click at [139, 162] on icon "button" at bounding box center [141, 162] width 6 height 6
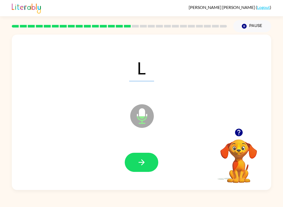
click at [150, 162] on button "button" at bounding box center [142, 162] width 34 height 19
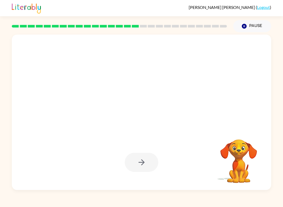
click at [257, 27] on button "Pause Pause" at bounding box center [252, 26] width 38 height 12
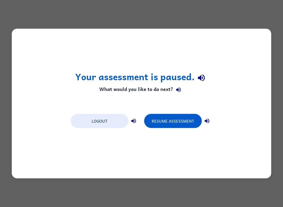
click at [173, 120] on button "Resume Assessment" at bounding box center [173, 121] width 58 height 14
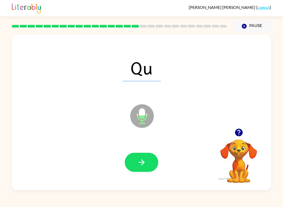
click at [151, 161] on button "button" at bounding box center [142, 162] width 34 height 19
click at [151, 167] on button "button" at bounding box center [142, 162] width 34 height 19
click at [145, 161] on icon "button" at bounding box center [141, 162] width 9 height 9
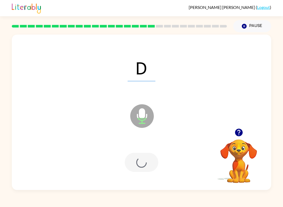
click at [145, 161] on div at bounding box center [142, 162] width 34 height 19
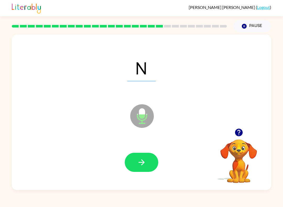
click at [146, 162] on icon "button" at bounding box center [141, 162] width 9 height 9
click at [148, 161] on button "button" at bounding box center [142, 162] width 34 height 19
click at [146, 160] on button "button" at bounding box center [142, 162] width 34 height 19
click at [148, 161] on button "button" at bounding box center [142, 162] width 34 height 19
click at [148, 160] on button "button" at bounding box center [142, 162] width 34 height 19
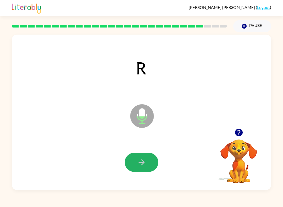
click at [144, 164] on icon "button" at bounding box center [141, 162] width 9 height 9
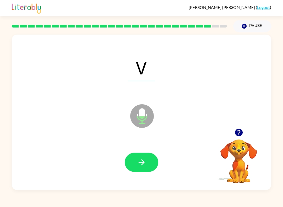
click at [149, 161] on button "button" at bounding box center [142, 162] width 34 height 19
click at [147, 162] on button "button" at bounding box center [142, 162] width 34 height 19
